Goal: Navigation & Orientation: Find specific page/section

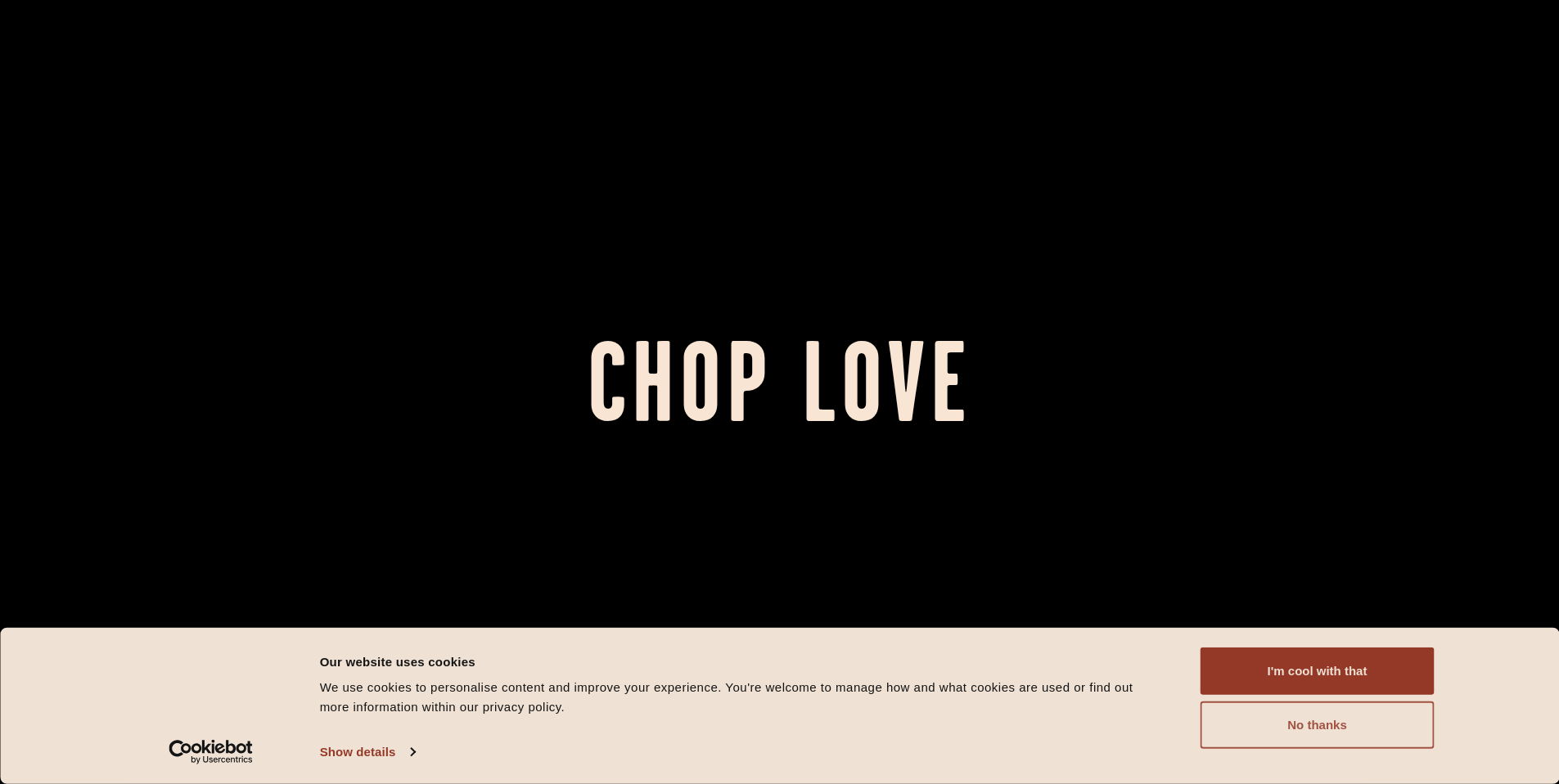
click at [1279, 721] on button "No thanks" at bounding box center [1317, 725] width 234 height 47
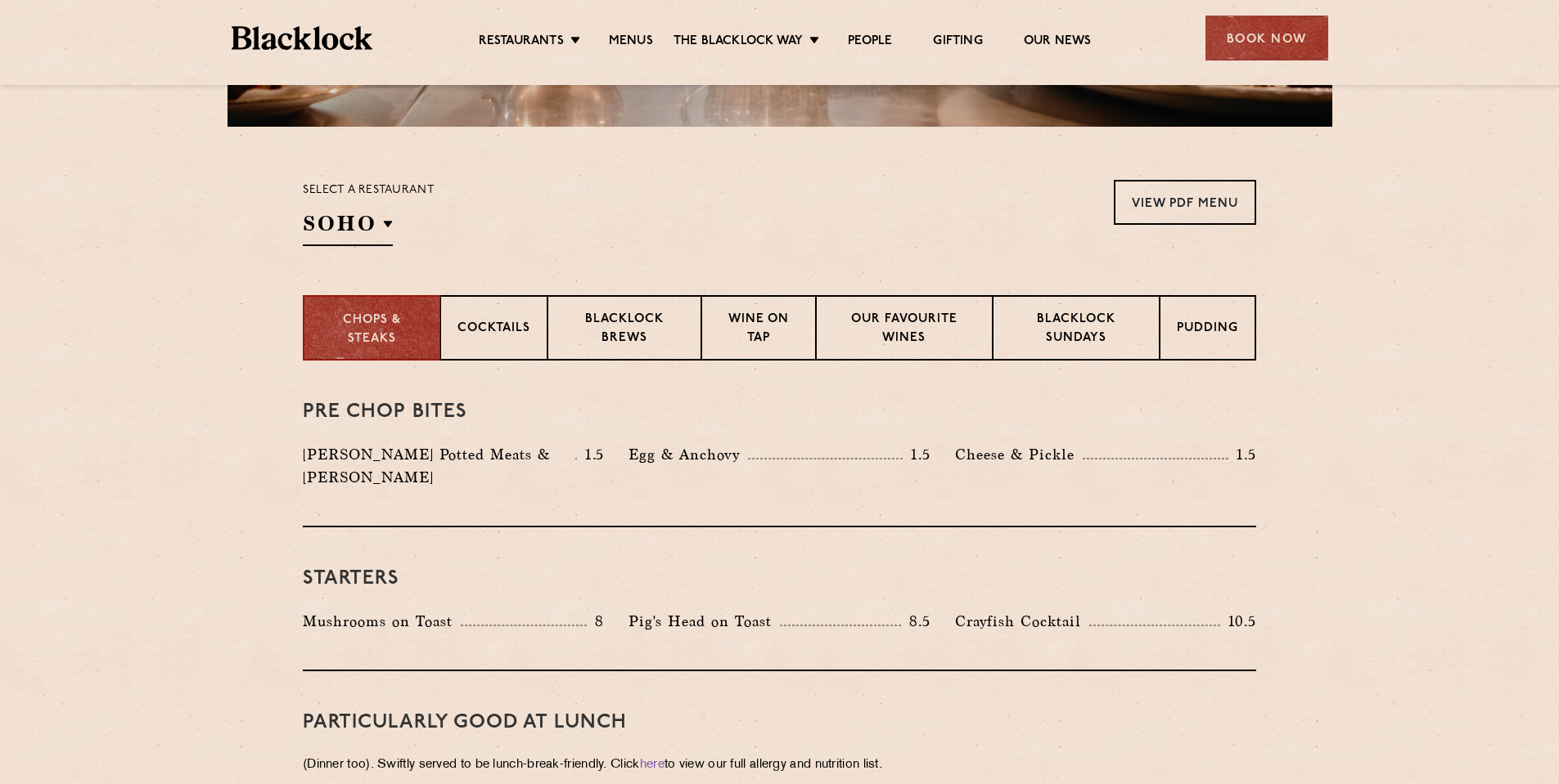
scroll to position [491, 0]
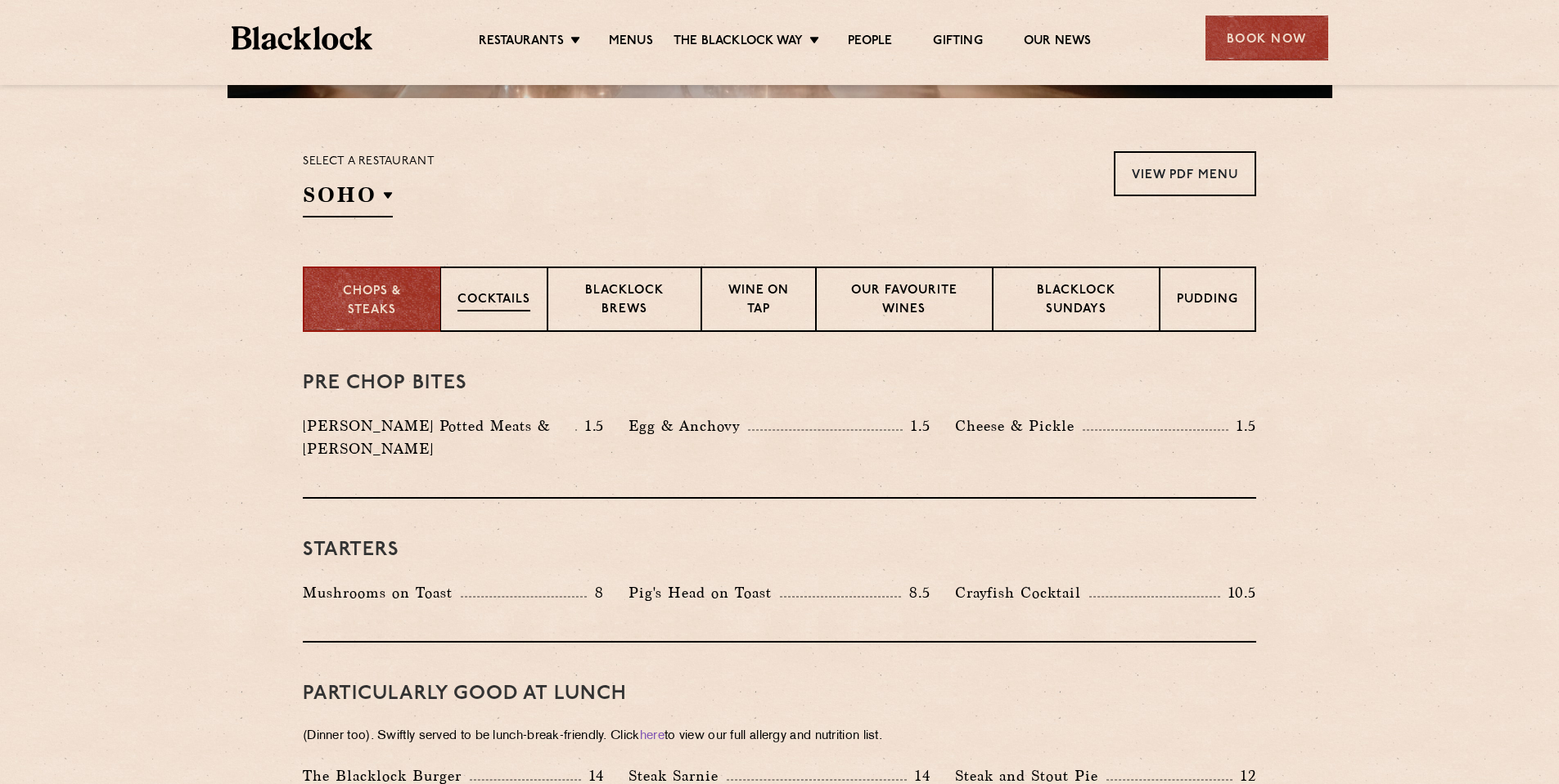
drag, startPoint x: 480, startPoint y: 386, endPoint x: 490, endPoint y: 323, distance: 63.8
drag, startPoint x: 490, startPoint y: 323, endPoint x: 228, endPoint y: 481, distance: 306.0
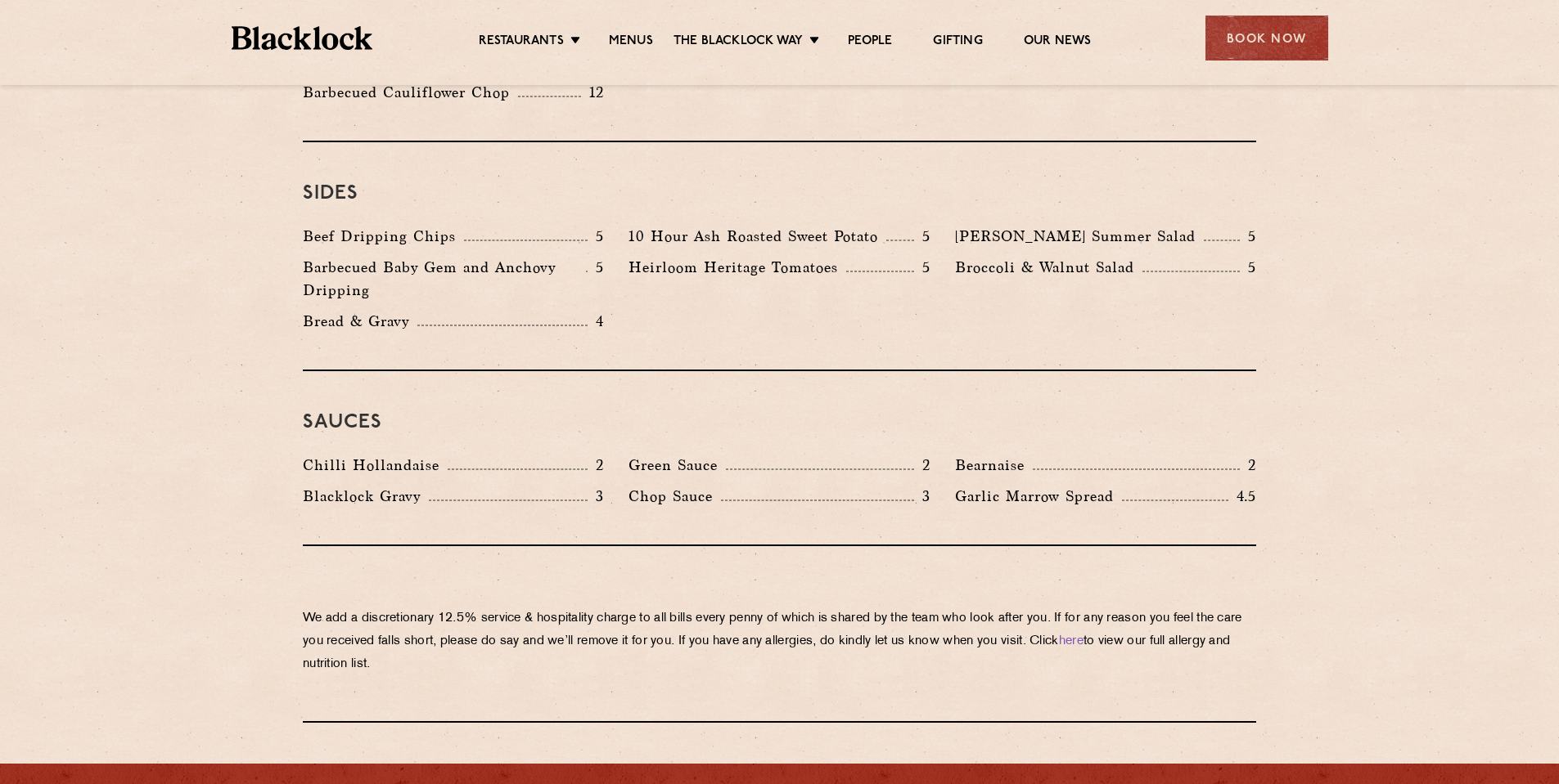
scroll to position [2536, 0]
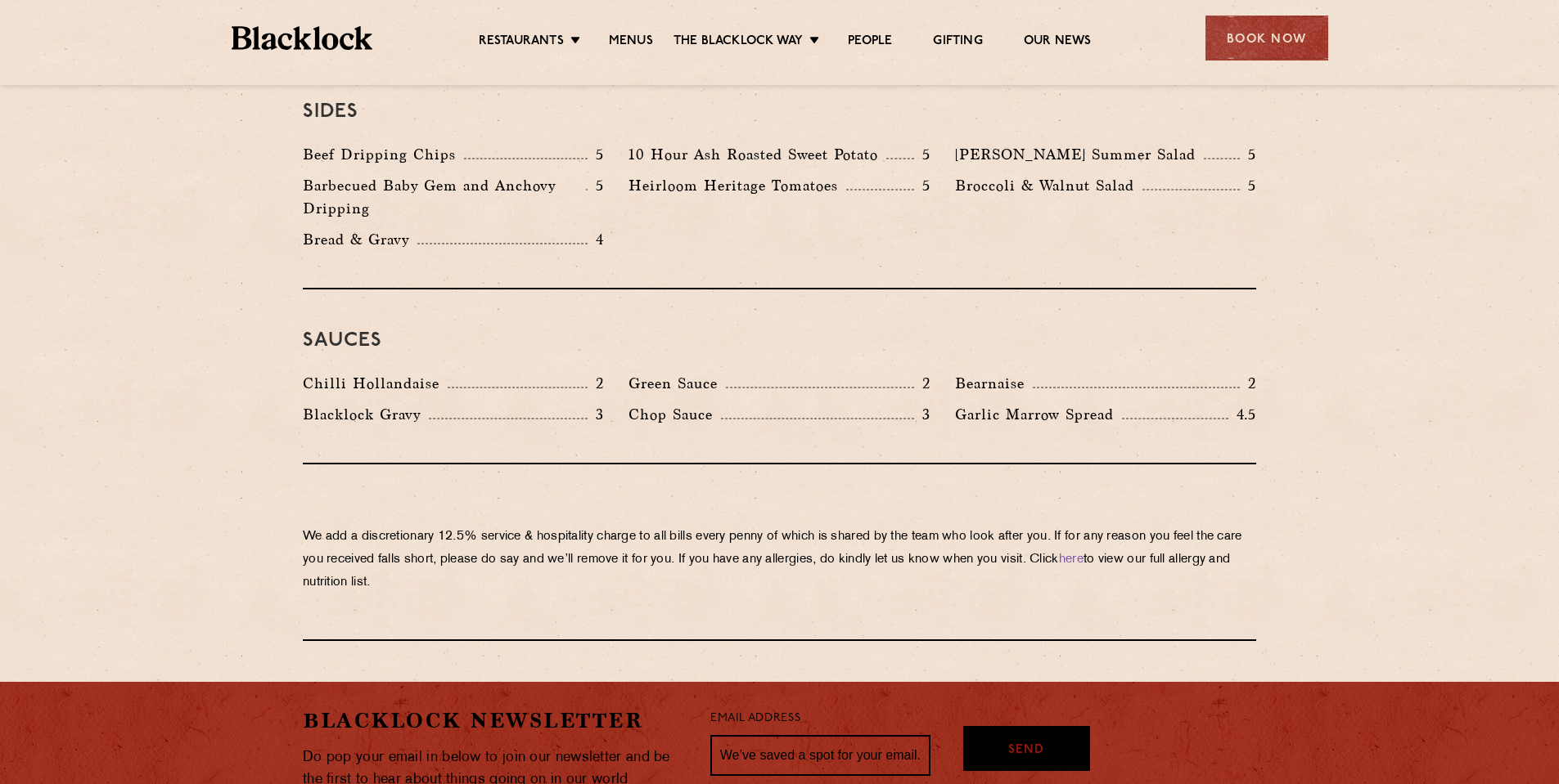
drag, startPoint x: 587, startPoint y: 320, endPoint x: 218, endPoint y: 436, distance: 386.8
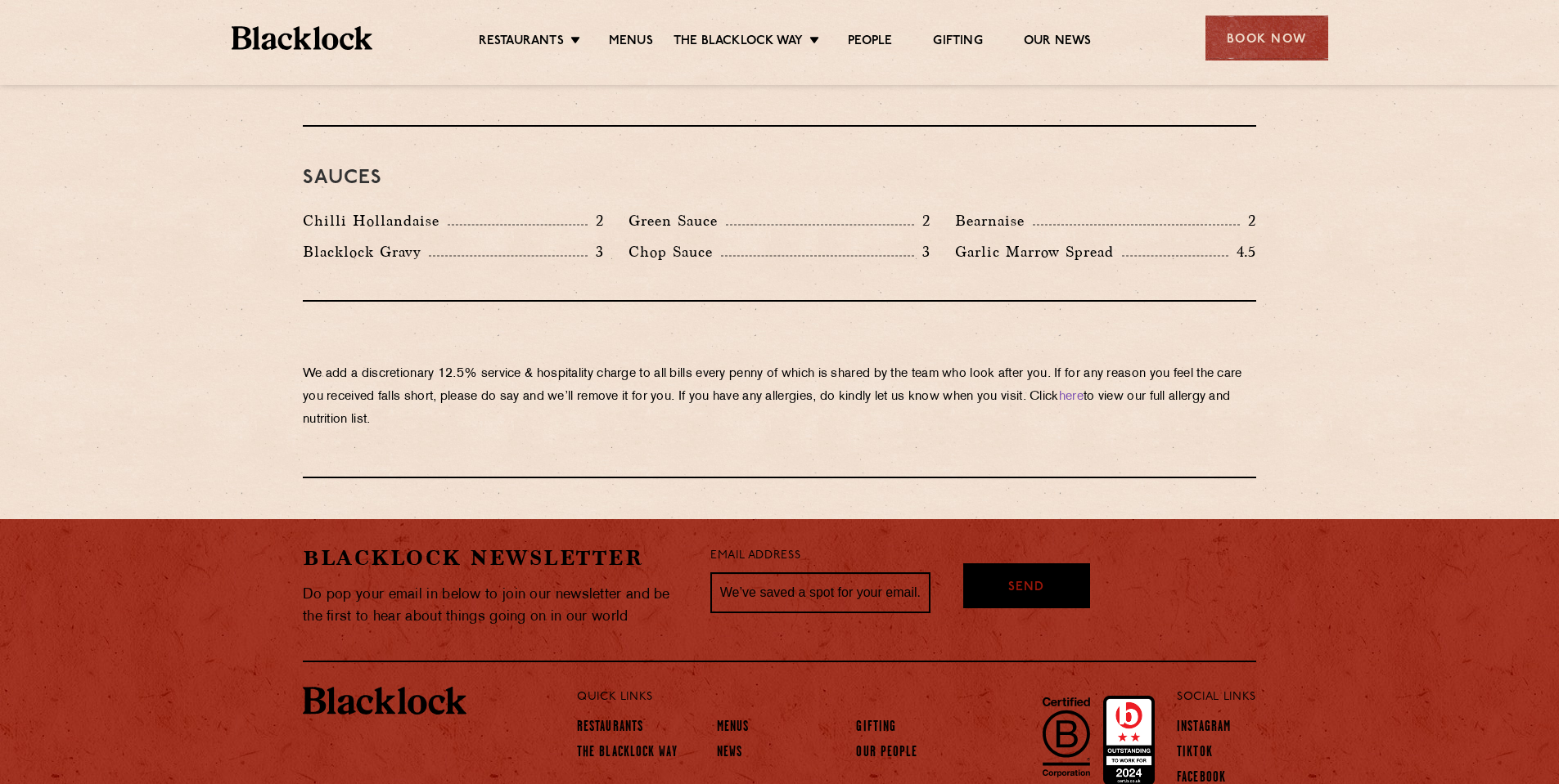
scroll to position [2699, 0]
drag, startPoint x: 1108, startPoint y: 218, endPoint x: 948, endPoint y: 225, distance: 160.2
click at [948, 240] on div "Garlic Marrow Spread 4.5" at bounding box center [1105, 255] width 325 height 31
click at [690, 301] on div "We add a discretionary 12.5% service & hospitality charge to all bills every pe…" at bounding box center [779, 389] width 954 height 176
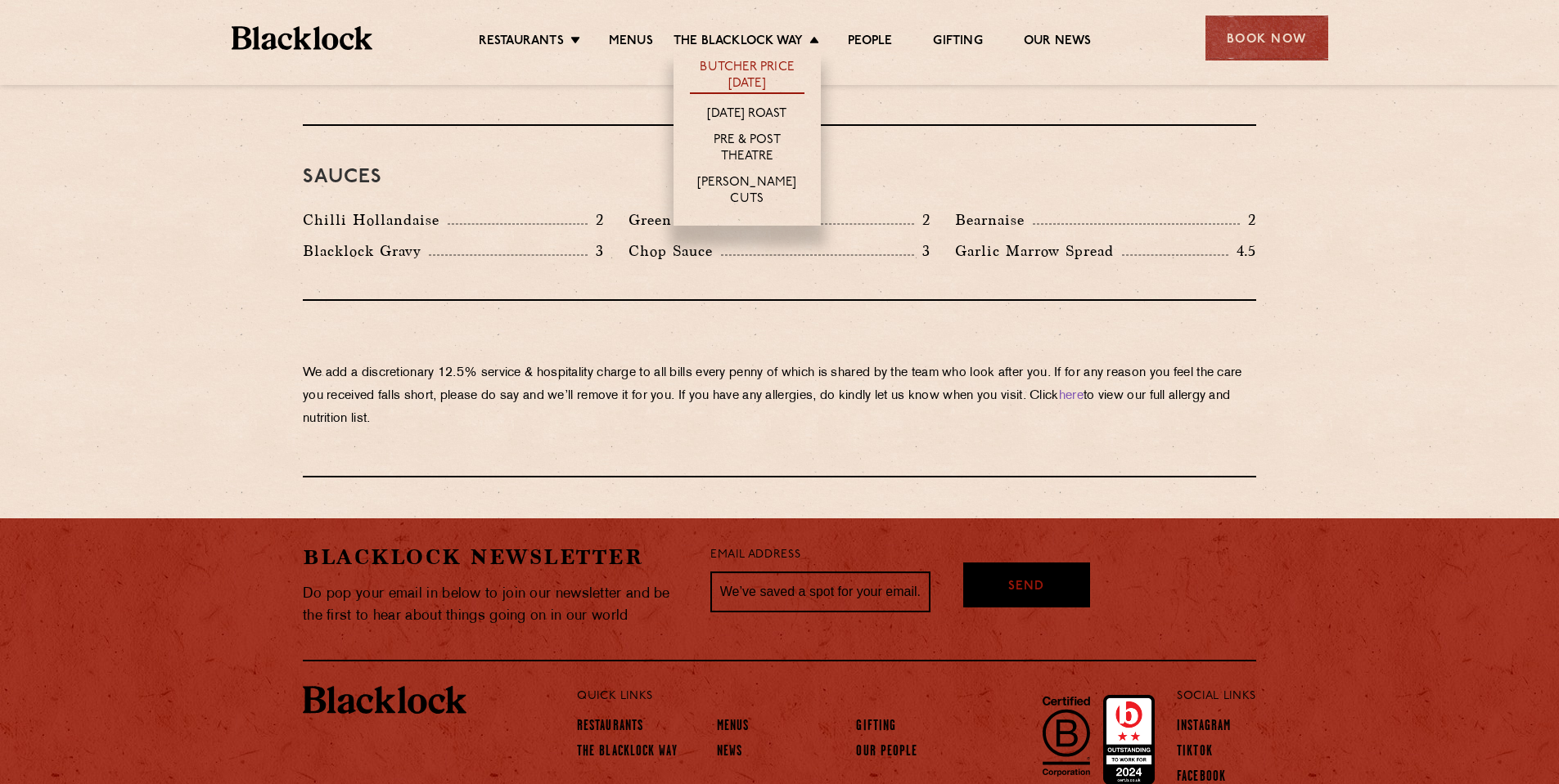
click at [772, 72] on link "Butcher Price [DATE]" at bounding box center [747, 77] width 115 height 35
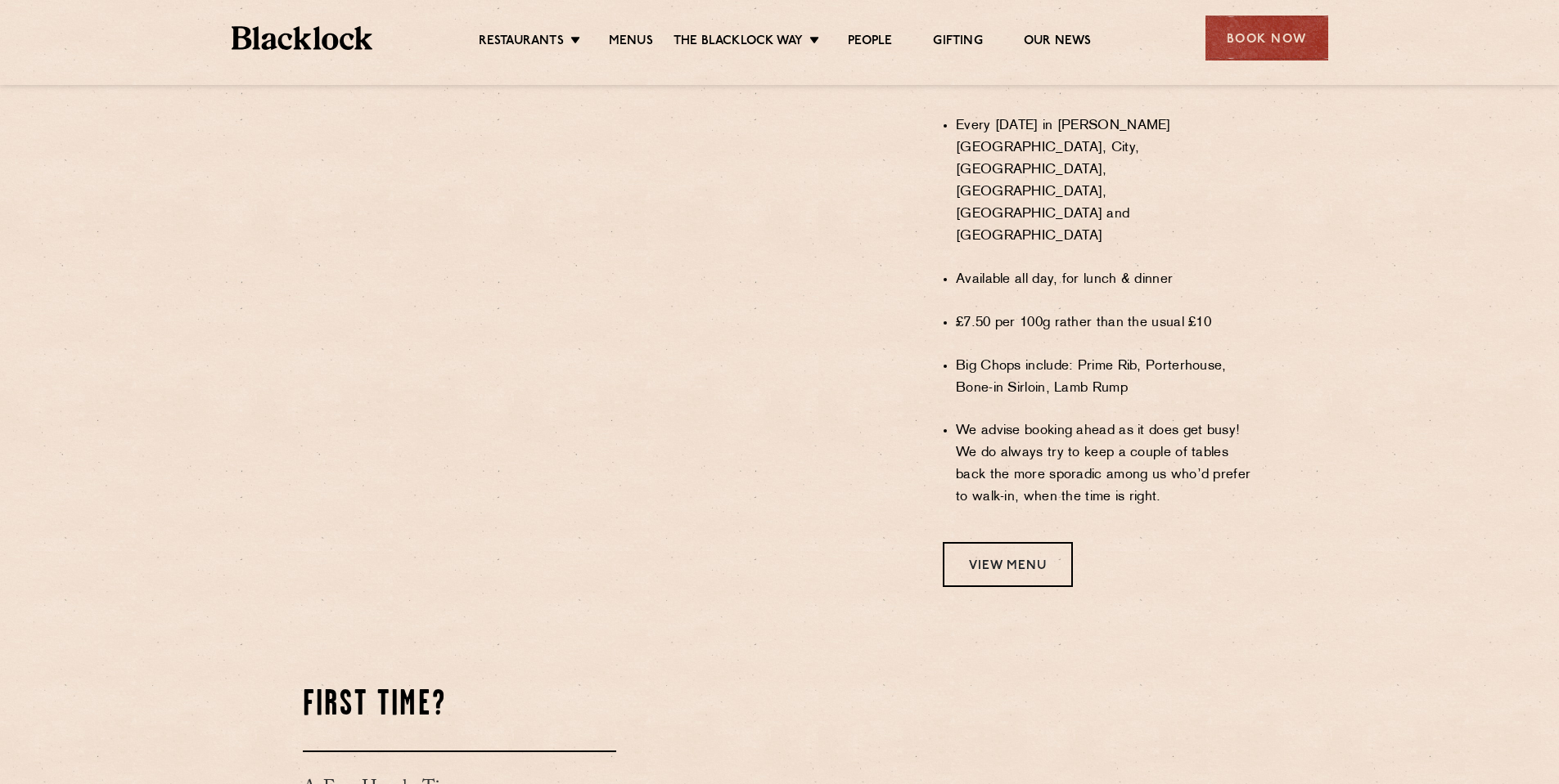
scroll to position [1145, 0]
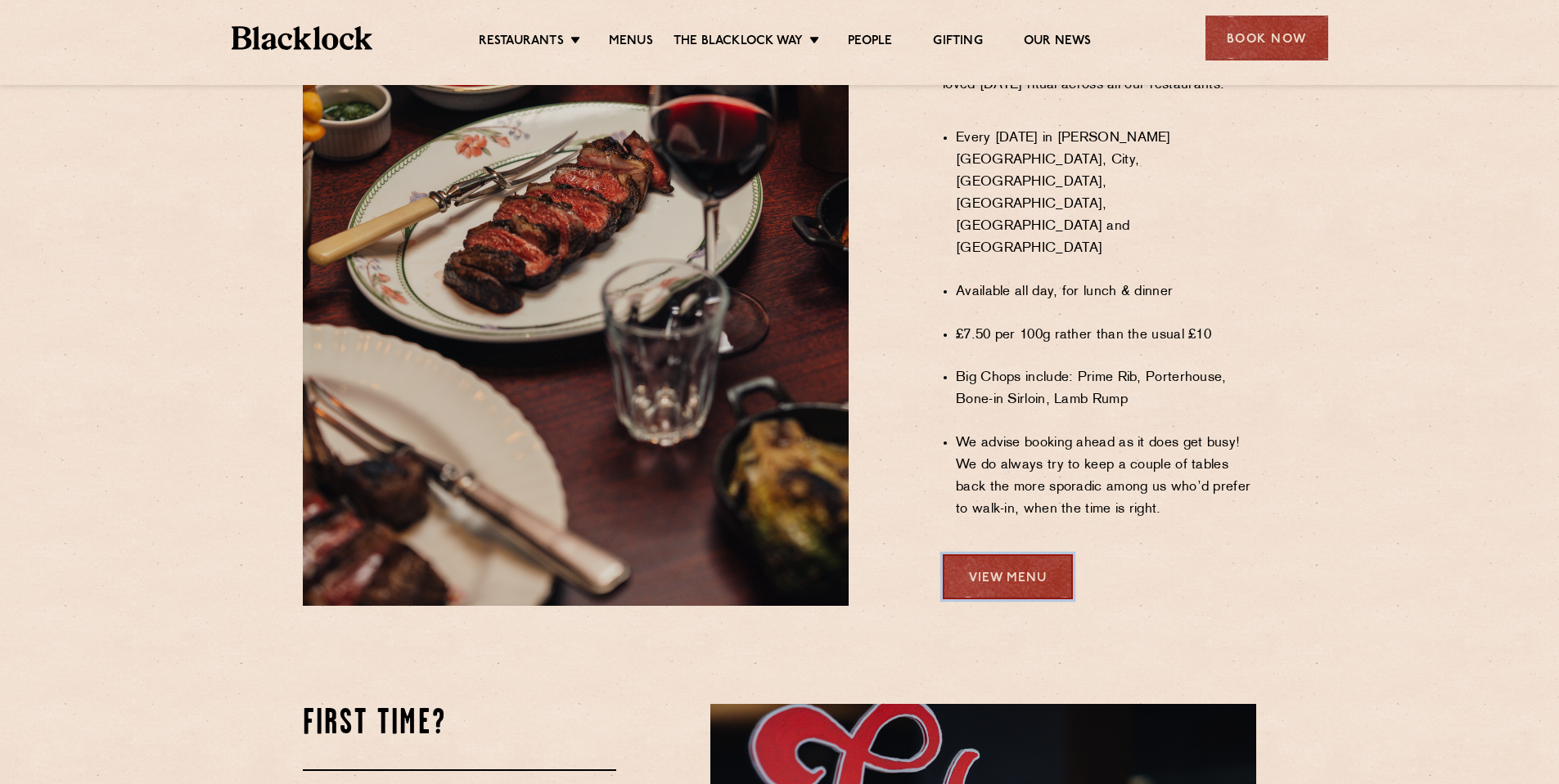
click at [1015, 554] on link "View Menu" at bounding box center [1007, 577] width 130 height 45
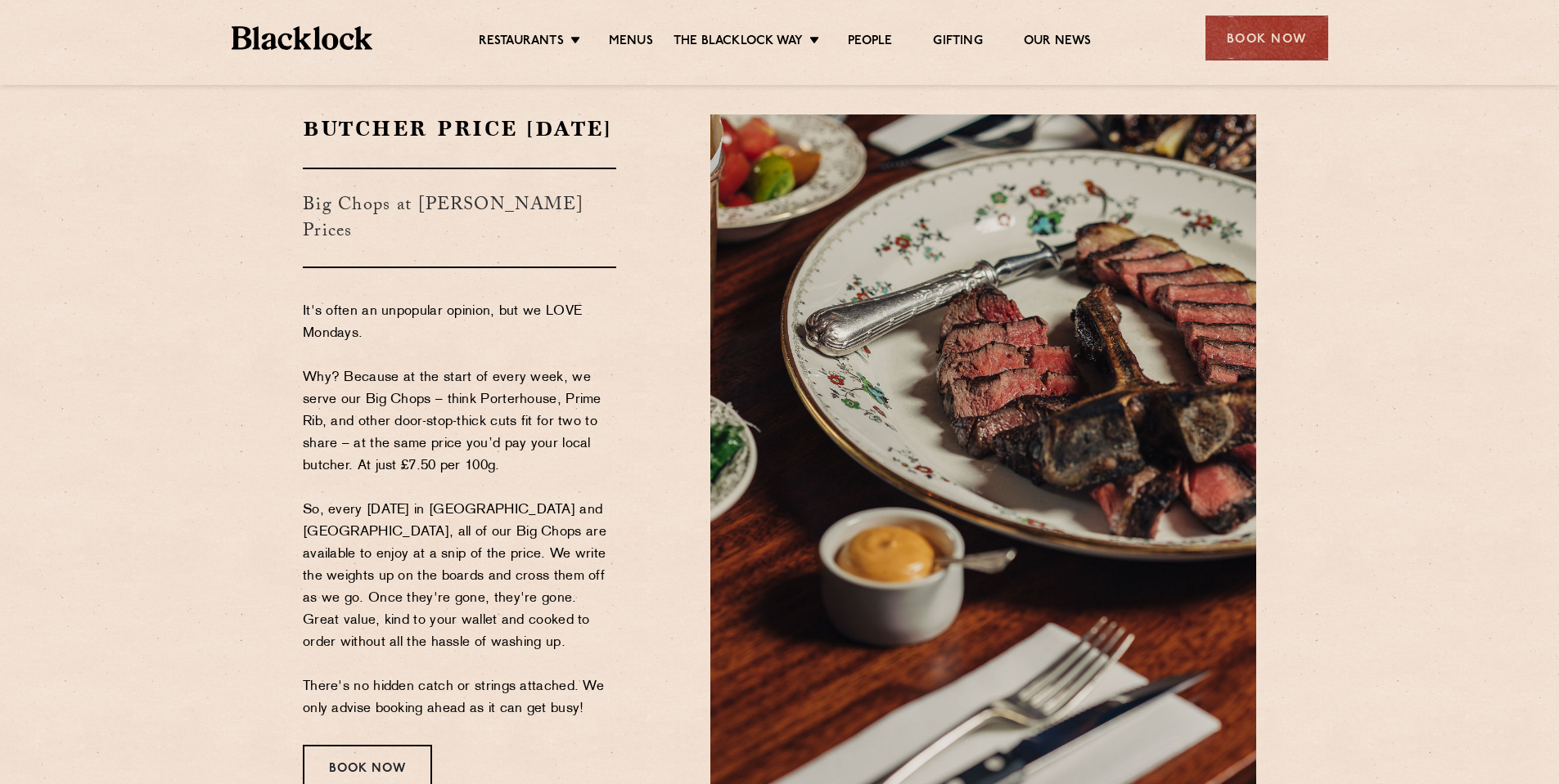
scroll to position [82, 0]
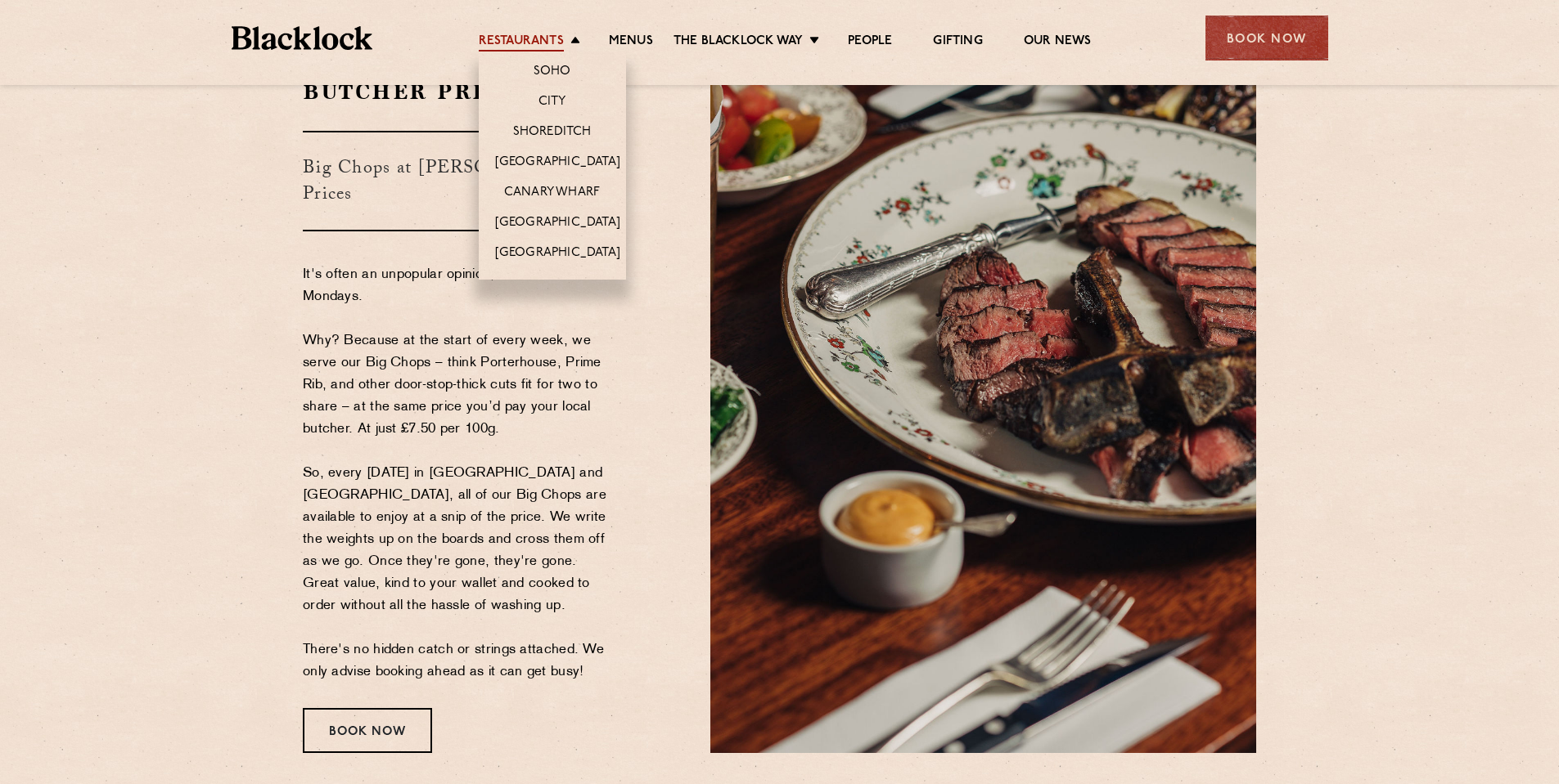
click at [532, 43] on link "Restaurants" at bounding box center [522, 43] width 85 height 18
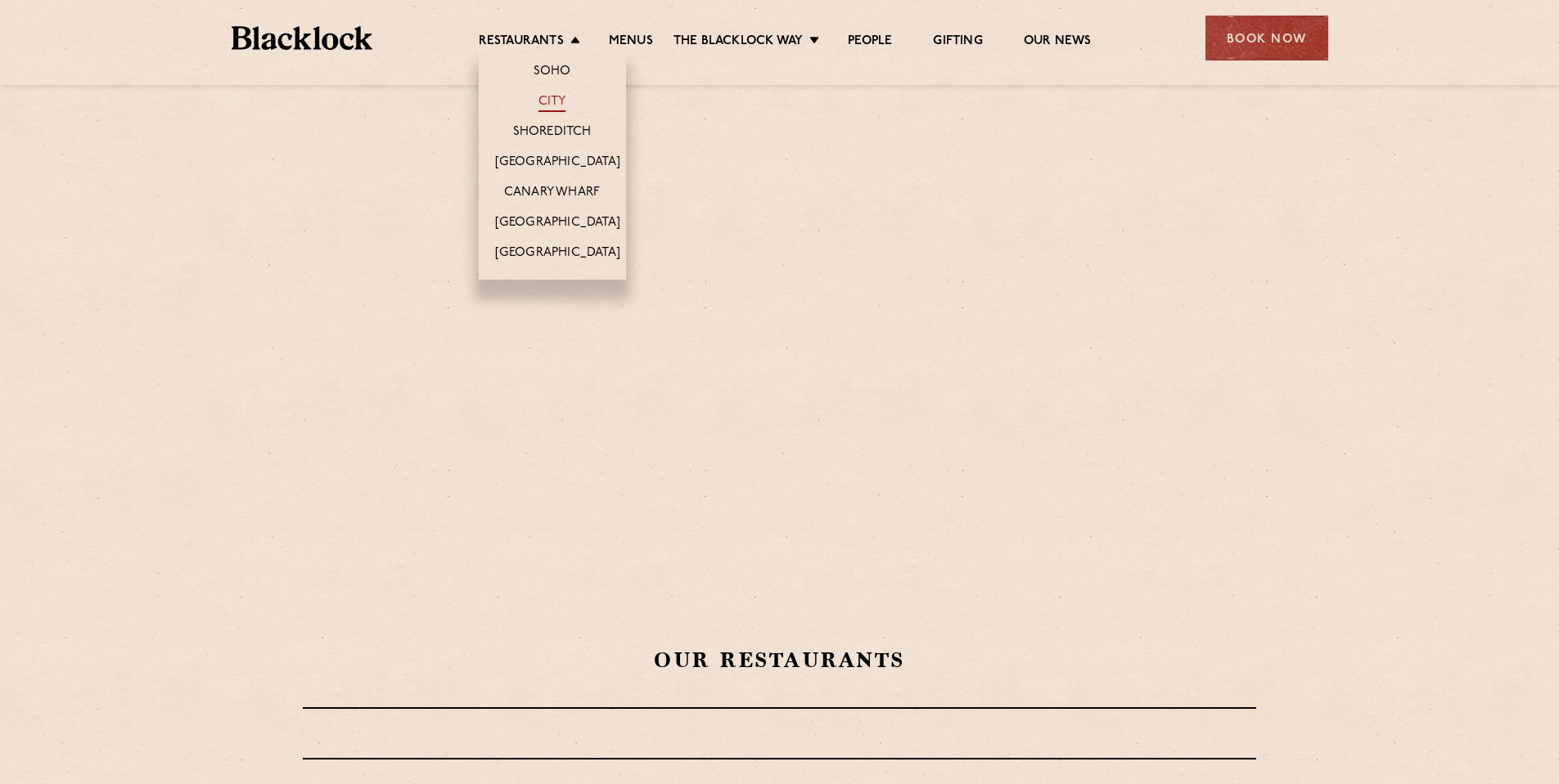
click at [562, 99] on link "City" at bounding box center [552, 104] width 28 height 18
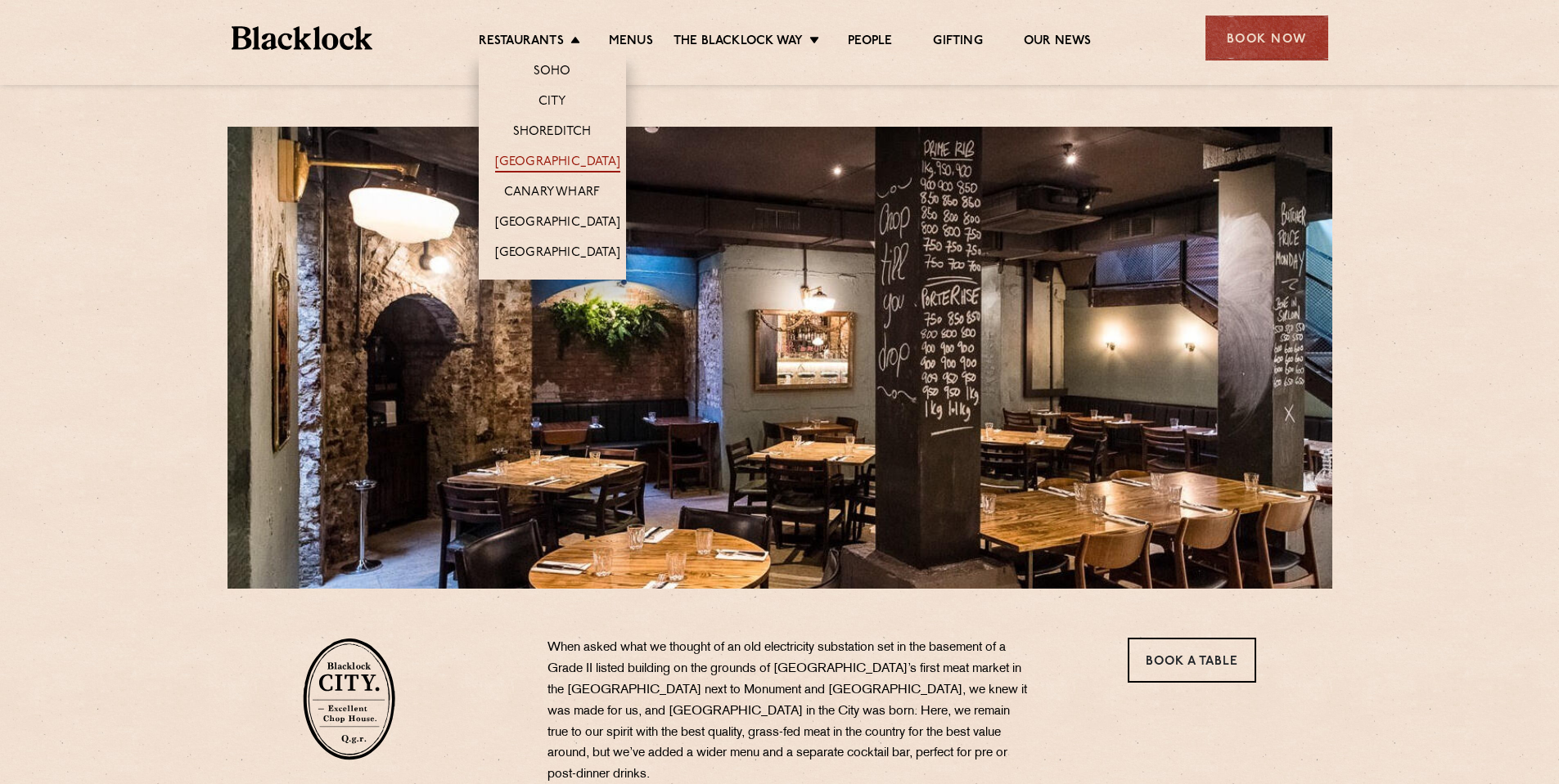
click at [557, 154] on link "[GEOGRAPHIC_DATA]" at bounding box center [558, 164] width 125 height 18
